Goal: Task Accomplishment & Management: Use online tool/utility

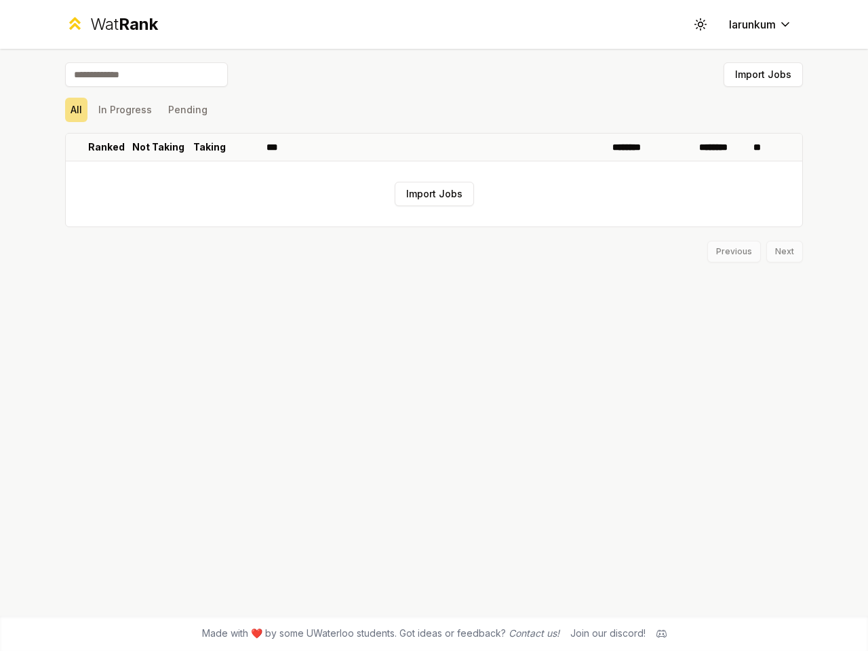
click at [700, 24] on icon at bounding box center [700, 24] width 13 height 13
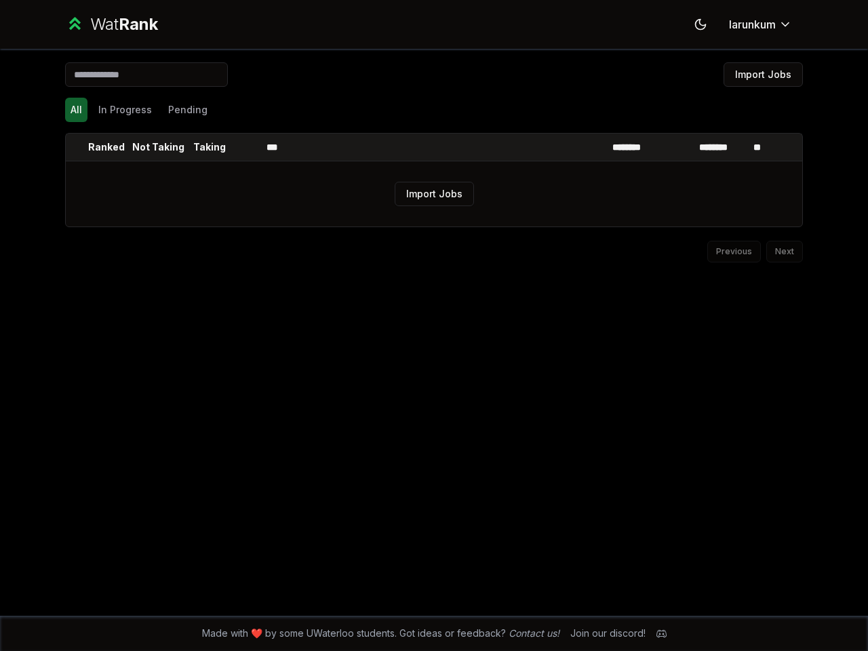
click at [763, 75] on button "Import Jobs" at bounding box center [762, 74] width 79 height 24
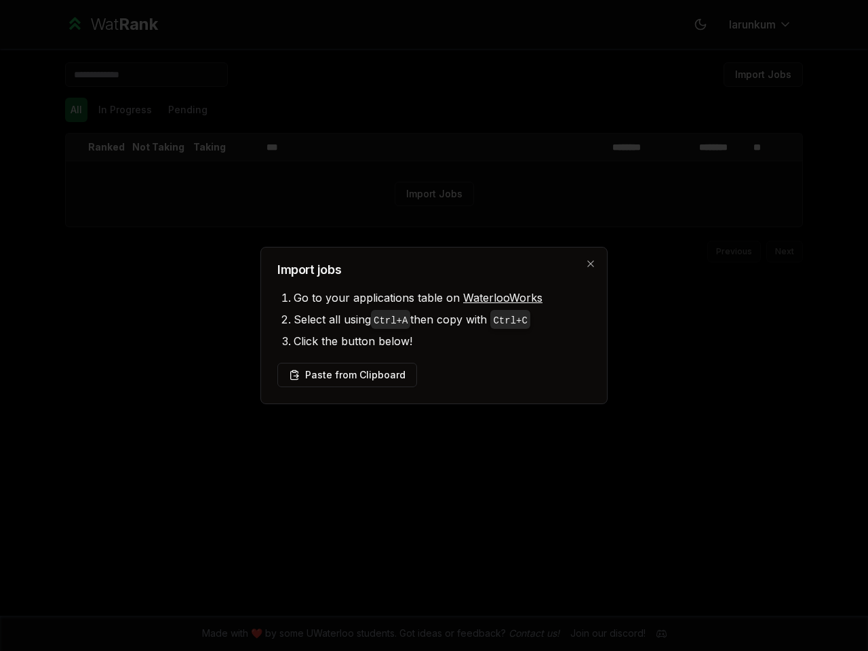
click at [76, 110] on div at bounding box center [434, 325] width 868 height 651
click at [125, 110] on div at bounding box center [434, 325] width 868 height 651
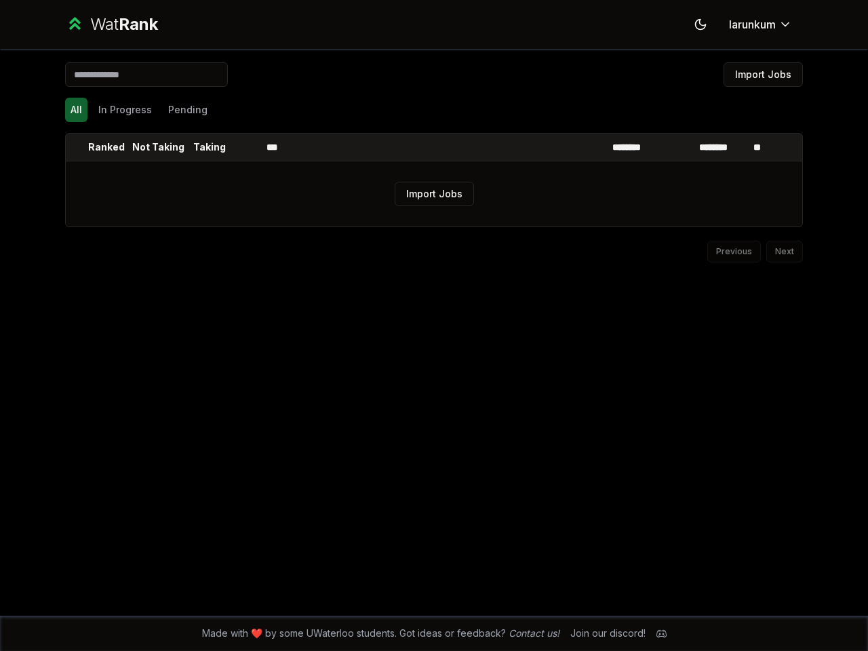
click at [187, 110] on button "Pending" at bounding box center [188, 110] width 50 height 24
click at [77, 147] on th at bounding box center [77, 147] width 22 height 27
click at [106, 147] on p "Ranked" at bounding box center [106, 147] width 37 height 14
click at [158, 147] on p "Not Taking" at bounding box center [158, 147] width 52 height 14
click at [210, 147] on p "Taking" at bounding box center [209, 147] width 33 height 14
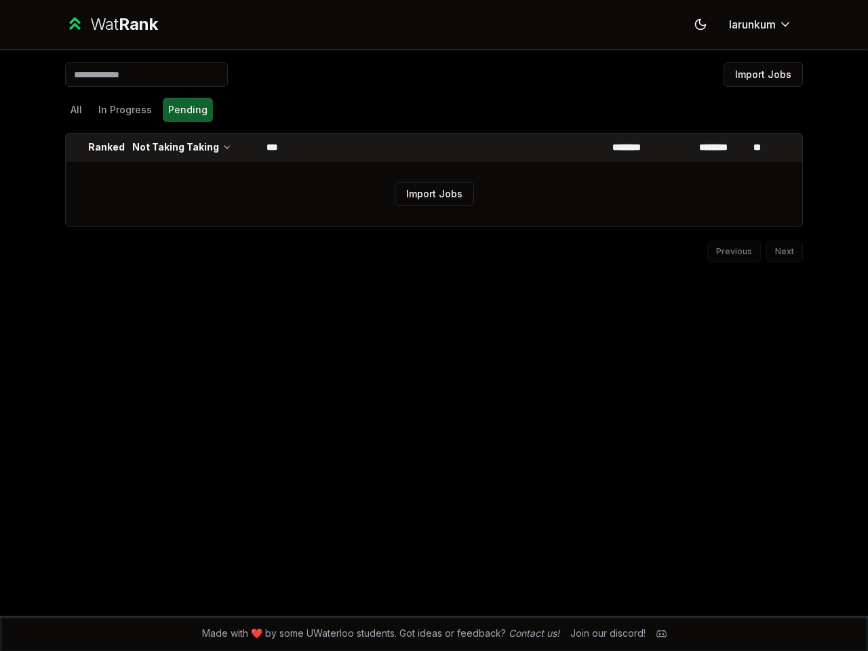
click at [245, 147] on th at bounding box center [244, 147] width 33 height 27
